Goal: Task Accomplishment & Management: Complete application form

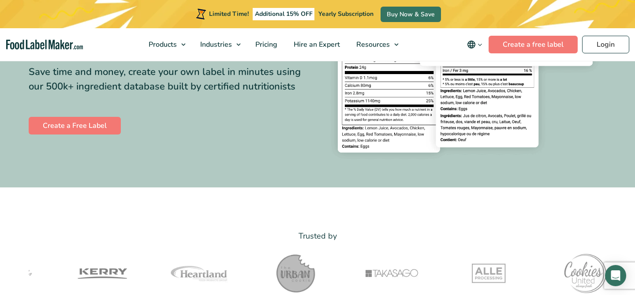
scroll to position [172, 0]
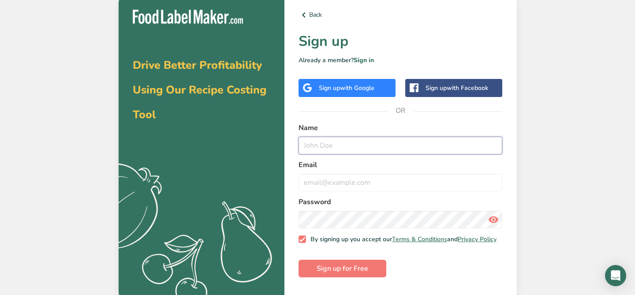
click at [333, 143] on input "text" at bounding box center [401, 146] width 204 height 18
type input "S"
type input "Sophia Wheeler"
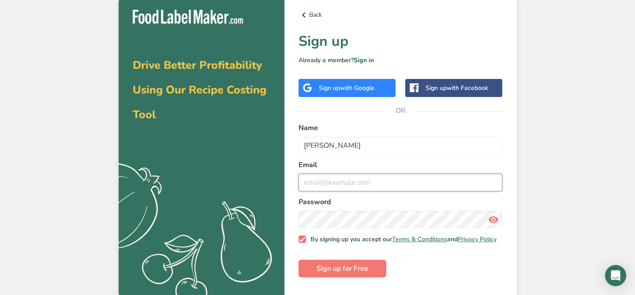
click at [334, 188] on input "email" at bounding box center [401, 183] width 204 height 18
type input "sustainablysavorybysoso@gmail.com"
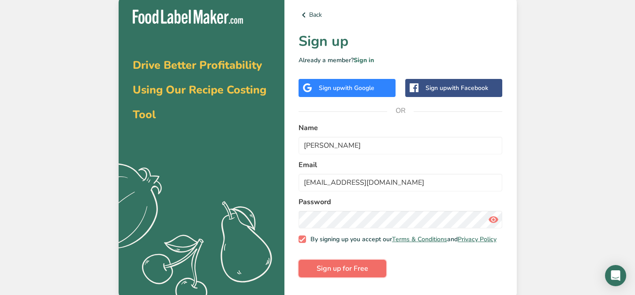
click at [326, 274] on span "Sign up for Free" at bounding box center [343, 268] width 52 height 11
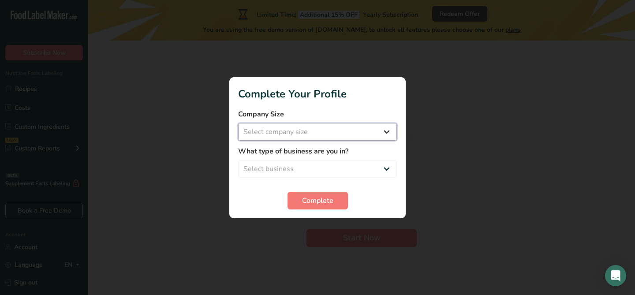
click at [310, 134] on select "Select company size Fewer than 10 Employees 10 to 50 Employees 51 to 500 Employ…" at bounding box center [317, 132] width 159 height 18
select select "1"
click at [238, 123] on select "Select company size Fewer than 10 Employees 10 to 50 Employees 51 to 500 Employ…" at bounding box center [317, 132] width 159 height 18
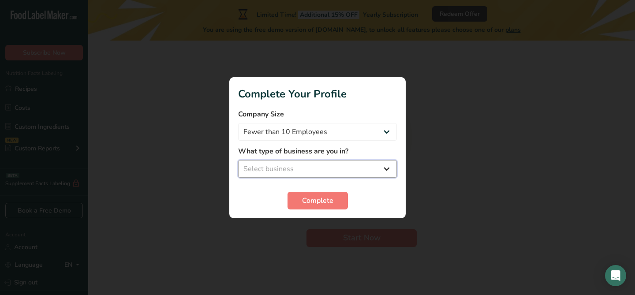
click at [308, 163] on select "Select business Packaged Food Manufacturer Restaurant & Cafe Bakery Meal Plans …" at bounding box center [317, 169] width 159 height 18
select select "4"
click at [238, 160] on select "Select business Packaged Food Manufacturer Restaurant & Cafe Bakery Meal Plans …" at bounding box center [317, 169] width 159 height 18
click at [306, 199] on span "Complete" at bounding box center [317, 200] width 31 height 11
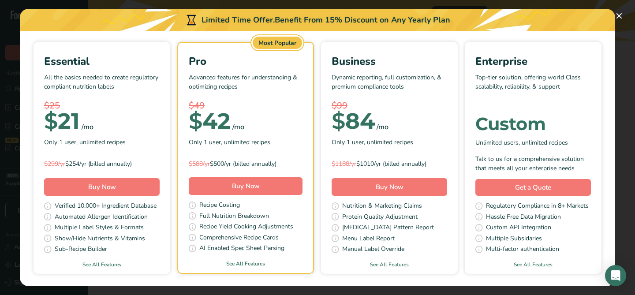
scroll to position [81, 0]
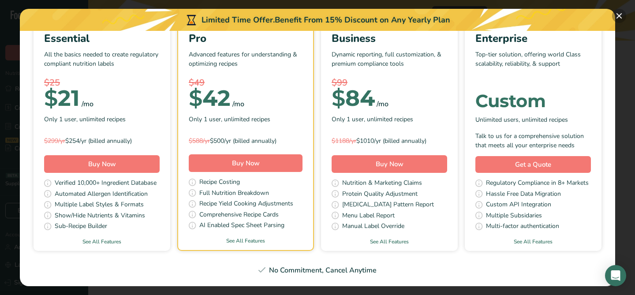
click at [618, 18] on button "Pick Your Pricing Plan Modal" at bounding box center [619, 16] width 14 height 14
